Goal: Task Accomplishment & Management: Manage account settings

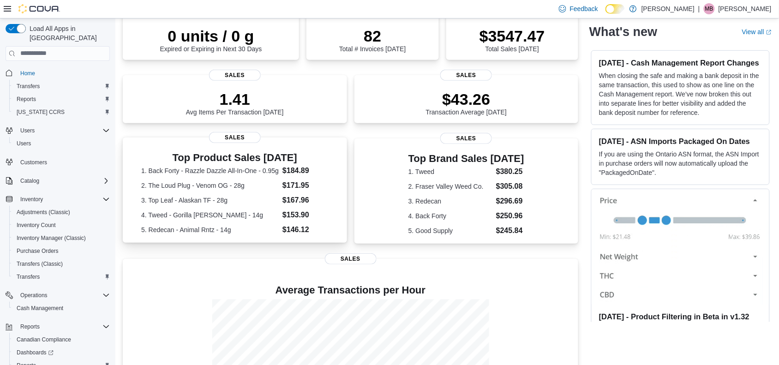
scroll to position [164, 0]
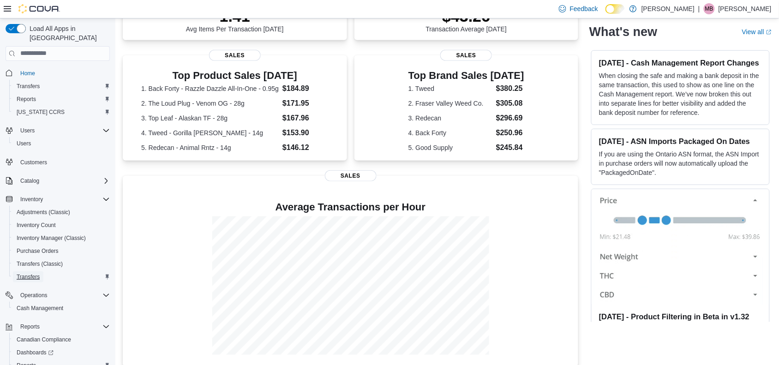
click at [21, 271] on span "Transfers" at bounding box center [28, 276] width 23 height 11
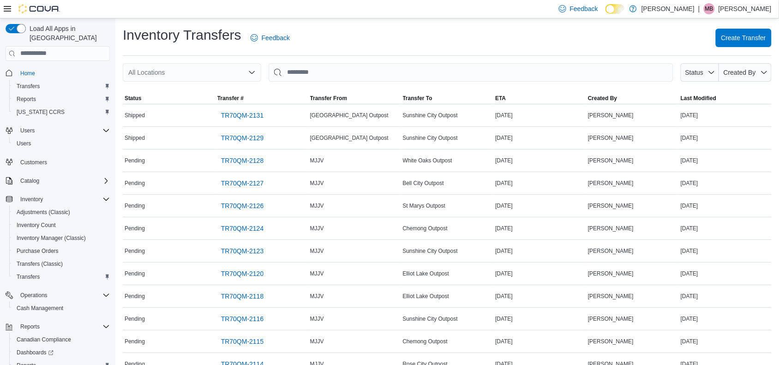
click at [252, 72] on icon "Open list of options" at bounding box center [252, 72] width 6 height 3
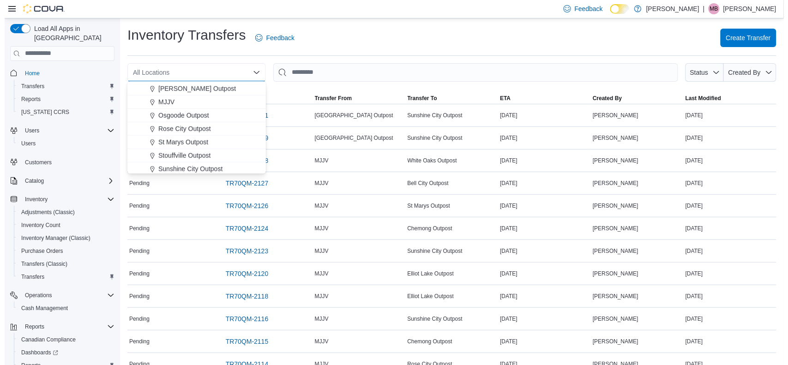
scroll to position [231, 0]
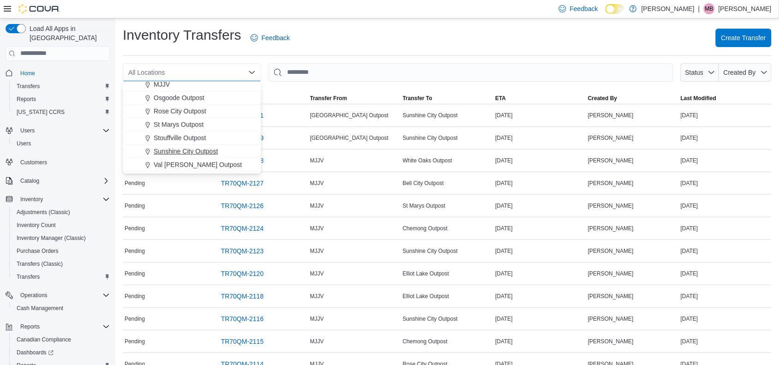
click at [198, 156] on button "Sunshine City Outpost" at bounding box center [192, 151] width 138 height 13
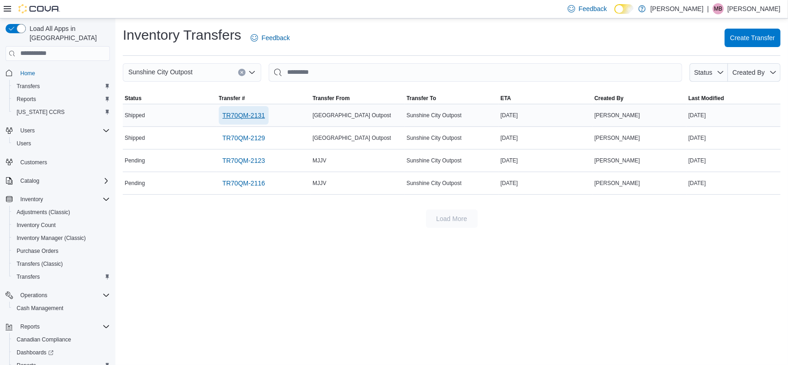
click at [253, 116] on span "TR70QM-2131" at bounding box center [244, 115] width 43 height 9
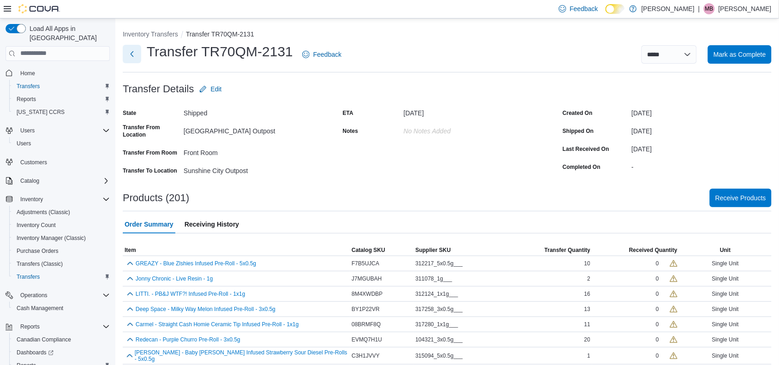
click at [132, 53] on button "Next" at bounding box center [132, 54] width 18 height 18
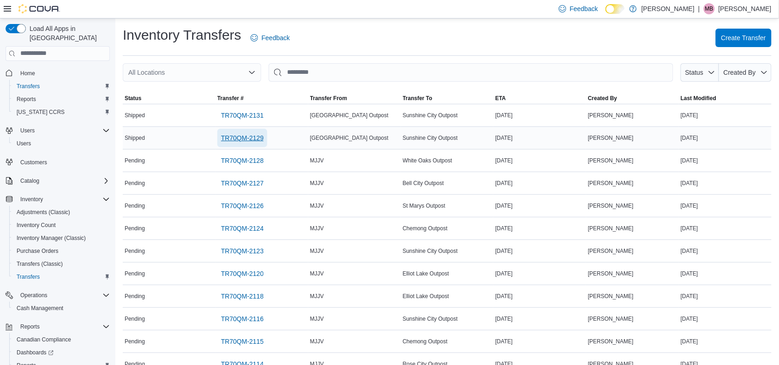
click at [247, 139] on span "TR70QM-2129" at bounding box center [242, 137] width 43 height 9
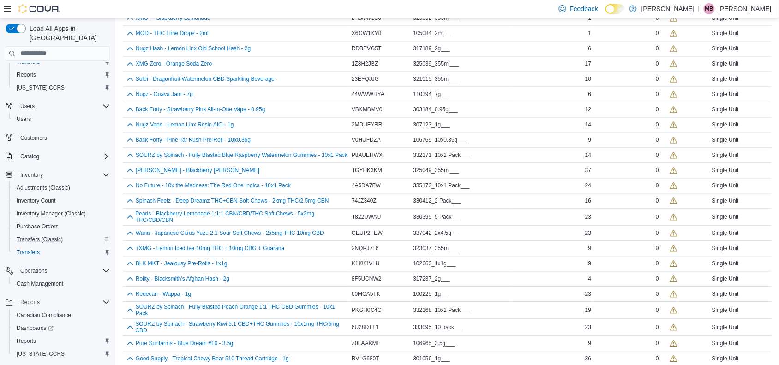
scroll to position [38, 0]
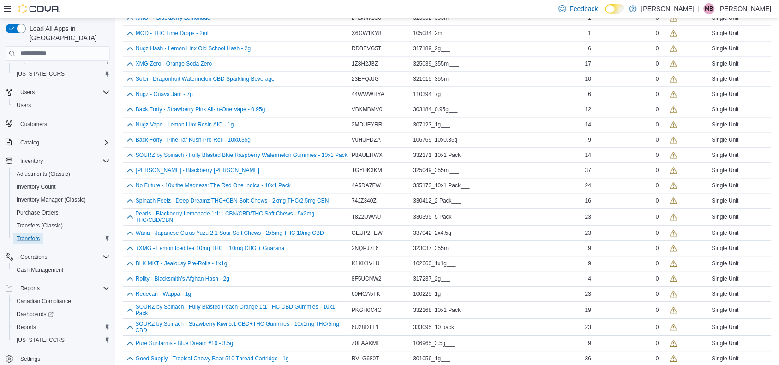
click at [33, 233] on span "Transfers" at bounding box center [28, 238] width 23 height 11
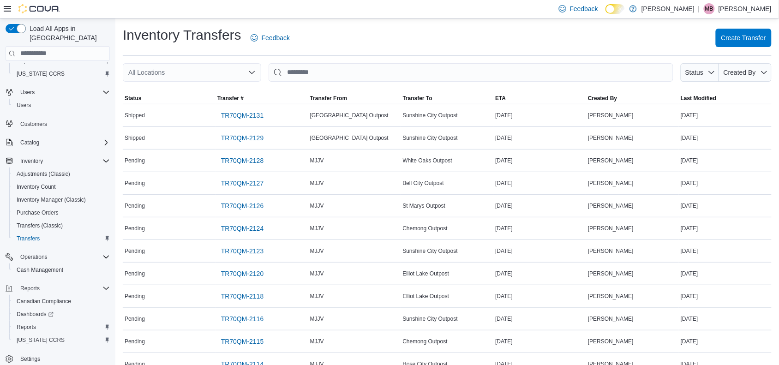
click at [253, 74] on icon "Open list of options" at bounding box center [251, 72] width 7 height 7
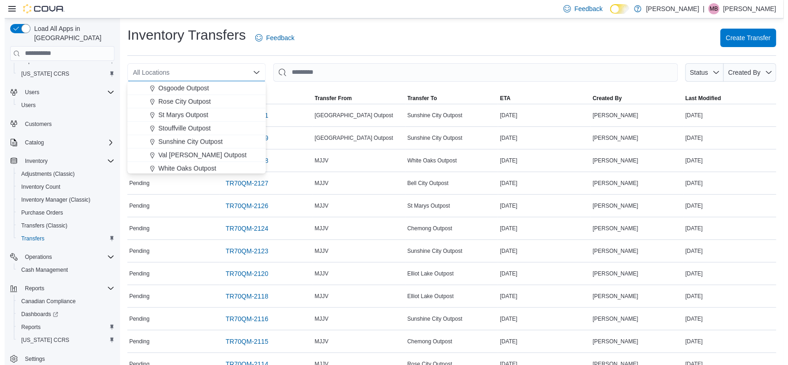
scroll to position [242, 0]
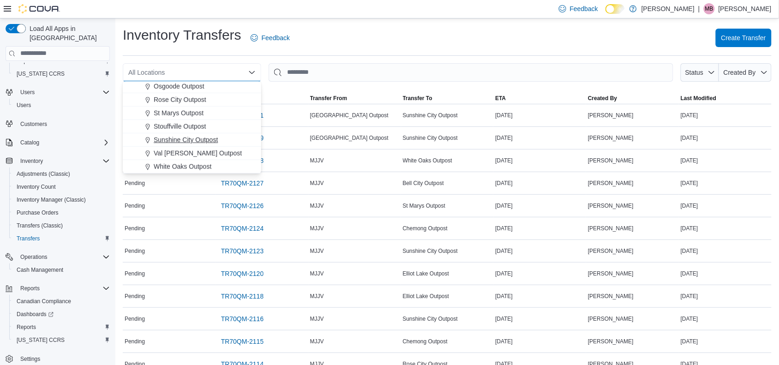
click at [193, 141] on span "Sunshine City Outpost" at bounding box center [186, 139] width 64 height 9
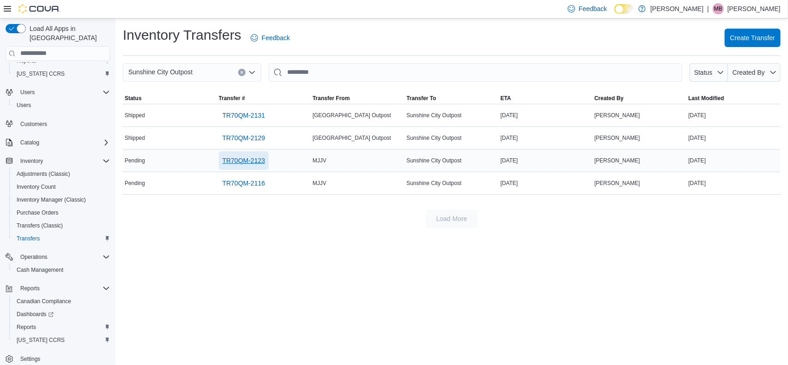
click at [248, 162] on span "TR70QM-2123" at bounding box center [244, 160] width 43 height 9
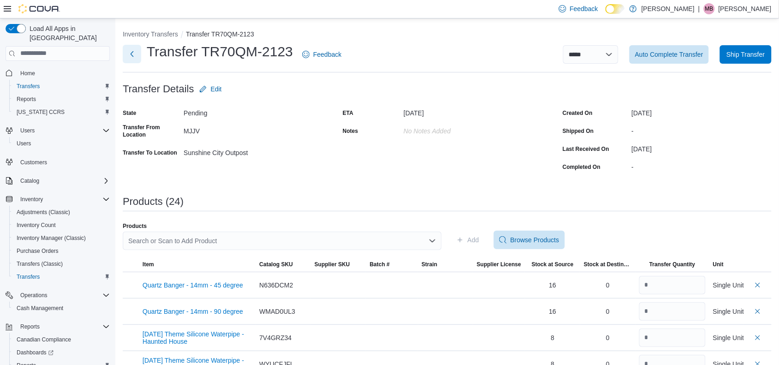
click at [132, 54] on button "Next" at bounding box center [132, 54] width 18 height 18
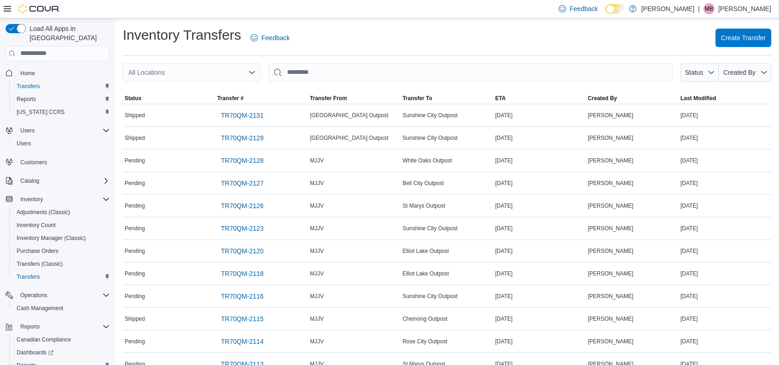
click at [254, 73] on icon "Open list of options" at bounding box center [251, 72] width 7 height 7
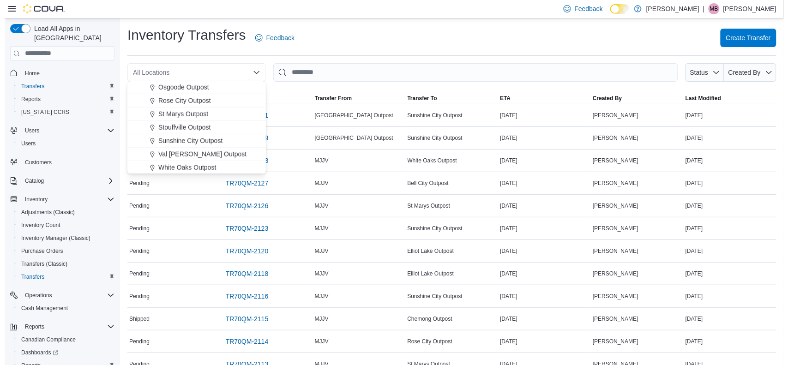
scroll to position [242, 0]
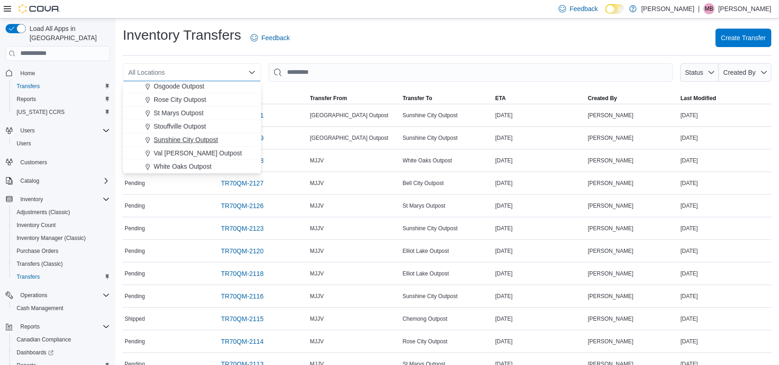
click at [211, 139] on span "Sunshine City Outpost" at bounding box center [186, 139] width 64 height 9
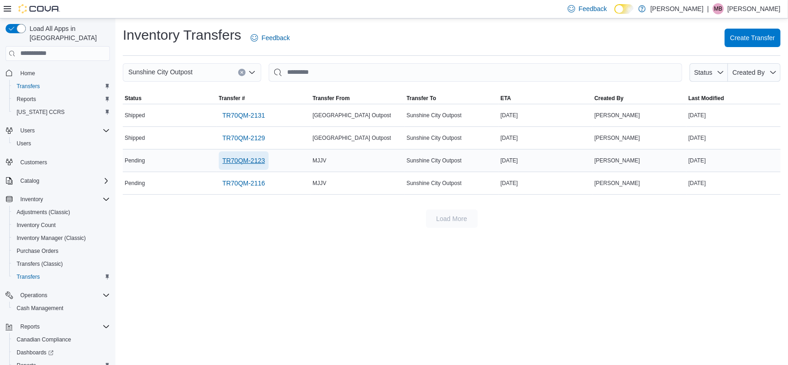
click at [241, 157] on span "TR70QM-2123" at bounding box center [244, 160] width 43 height 9
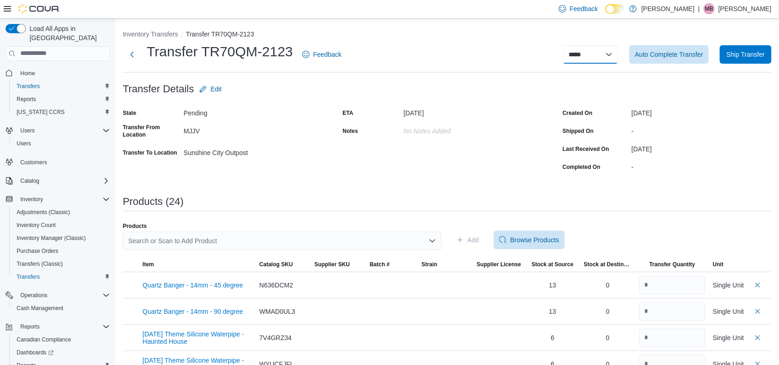
click at [619, 54] on select "**********" at bounding box center [590, 54] width 55 height 18
click at [134, 56] on button "Next" at bounding box center [132, 54] width 18 height 18
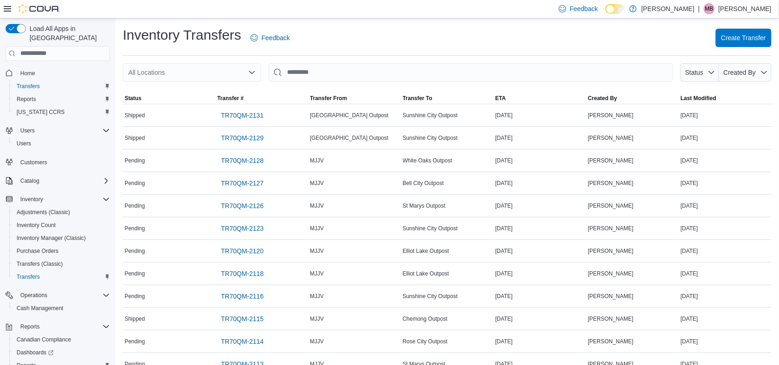
click at [255, 70] on icon "Open list of options" at bounding box center [251, 72] width 7 height 7
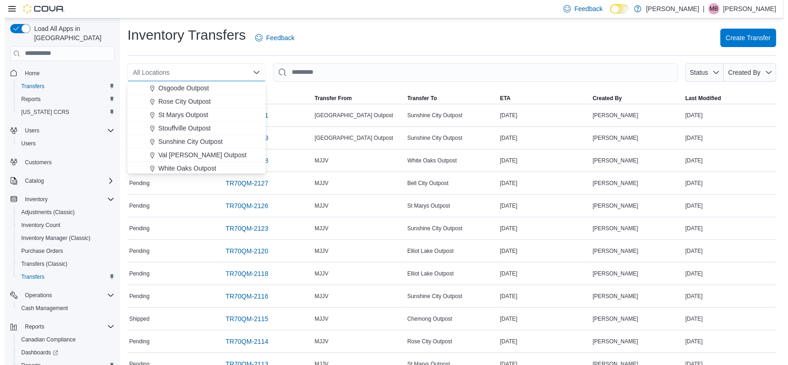
scroll to position [242, 0]
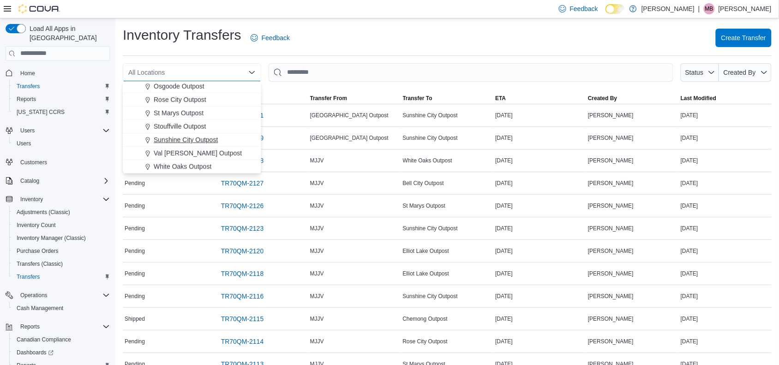
click at [209, 140] on span "Sunshine City Outpost" at bounding box center [186, 139] width 64 height 9
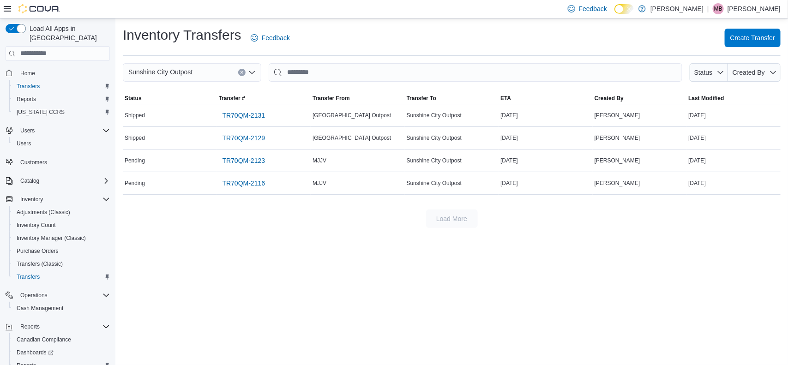
click at [232, 258] on div "Inventory Transfers Feedback Create Transfer Sunshine City Outpost Status Creat…" at bounding box center [451, 191] width 673 height 347
